Goal: Book appointment/travel/reservation

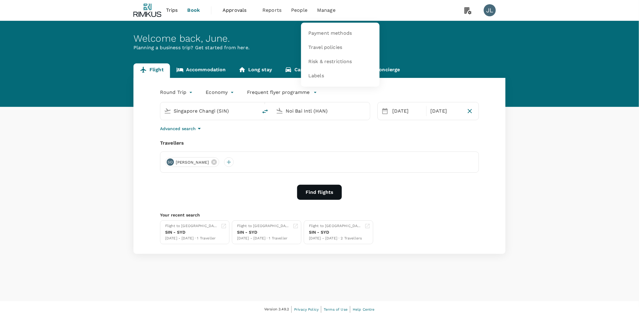
type input "Singapore Changi (SIN)"
type input "Noi Bai Intl (HAN)"
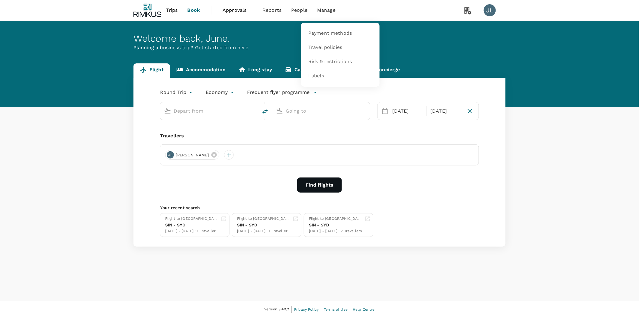
type input "Singapore Changi (SIN)"
type input "Noi Bai Intl (HAN)"
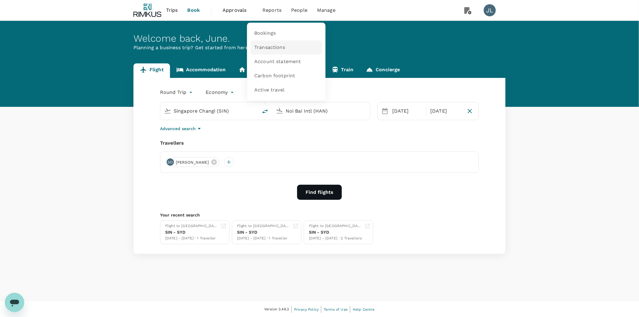
click at [265, 46] on span "Transactions" at bounding box center [269, 47] width 31 height 7
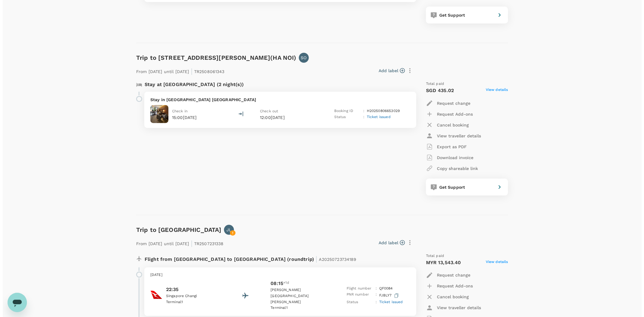
scroll to position [369, 0]
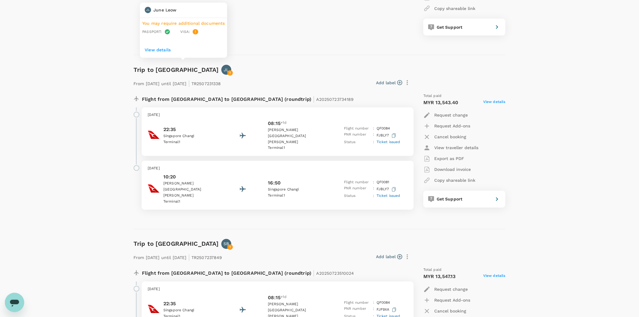
click at [227, 71] on icon at bounding box center [229, 72] width 5 height 5
click at [160, 50] on p "View details" at bounding box center [184, 50] width 78 height 6
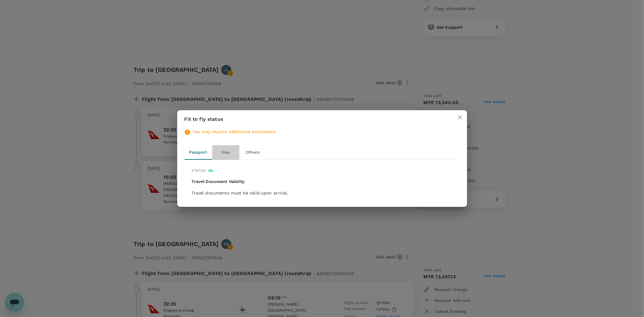
click at [227, 151] on button "Visa" at bounding box center [225, 152] width 27 height 14
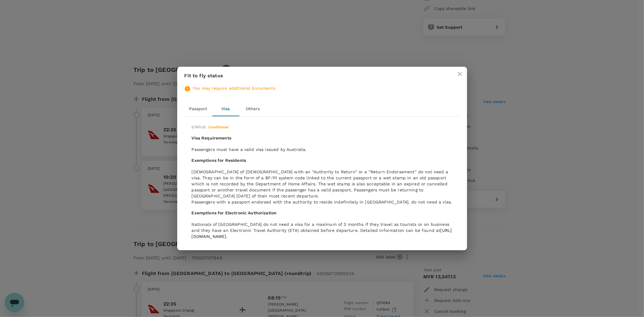
click at [210, 236] on link "https://immi.homeaffairs.gov.au/visas/getting-a-visa/visa-listing/electronic-tr…" at bounding box center [322, 233] width 260 height 11
